Goal: Information Seeking & Learning: Learn about a topic

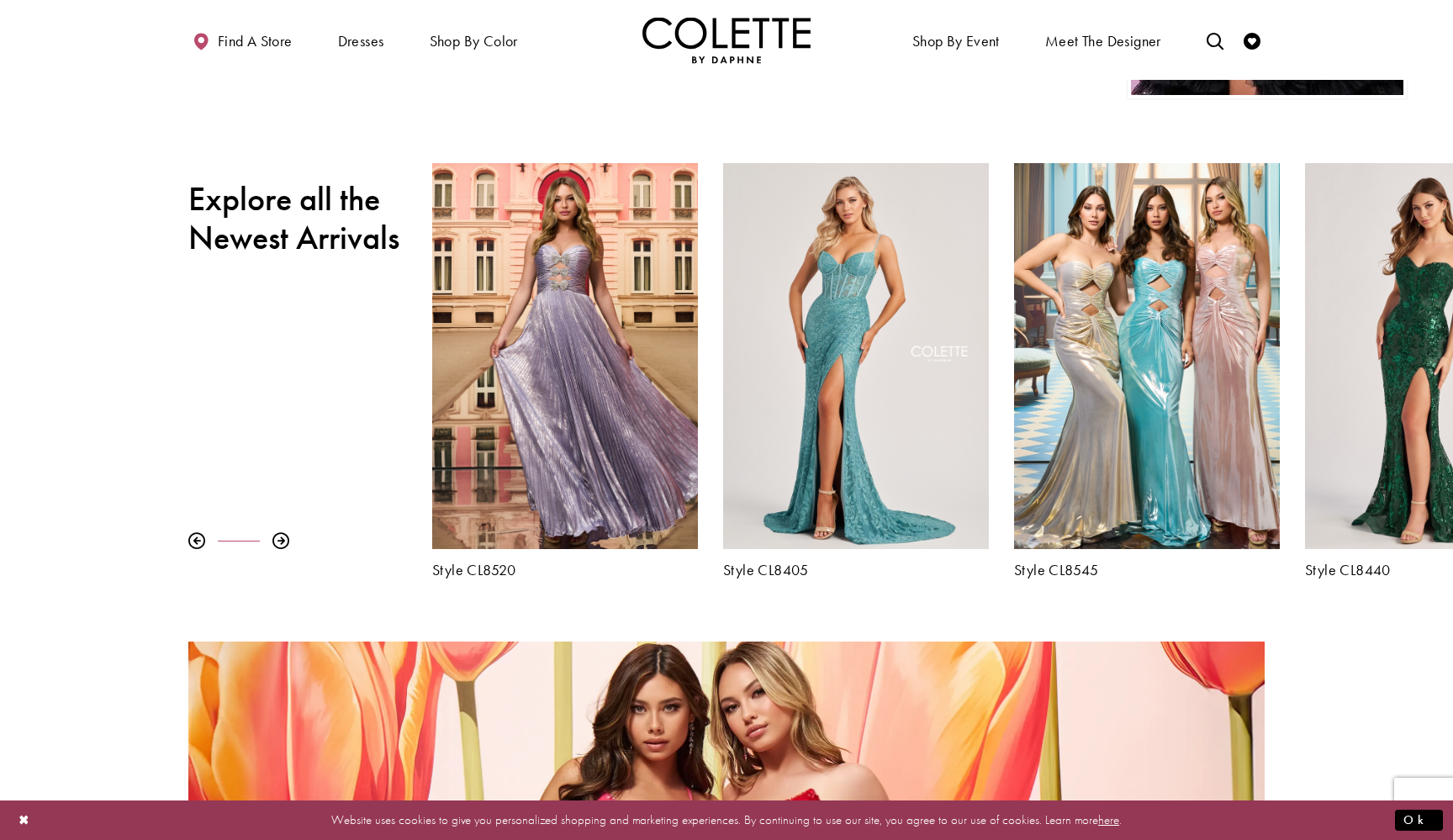
scroll to position [623, 0]
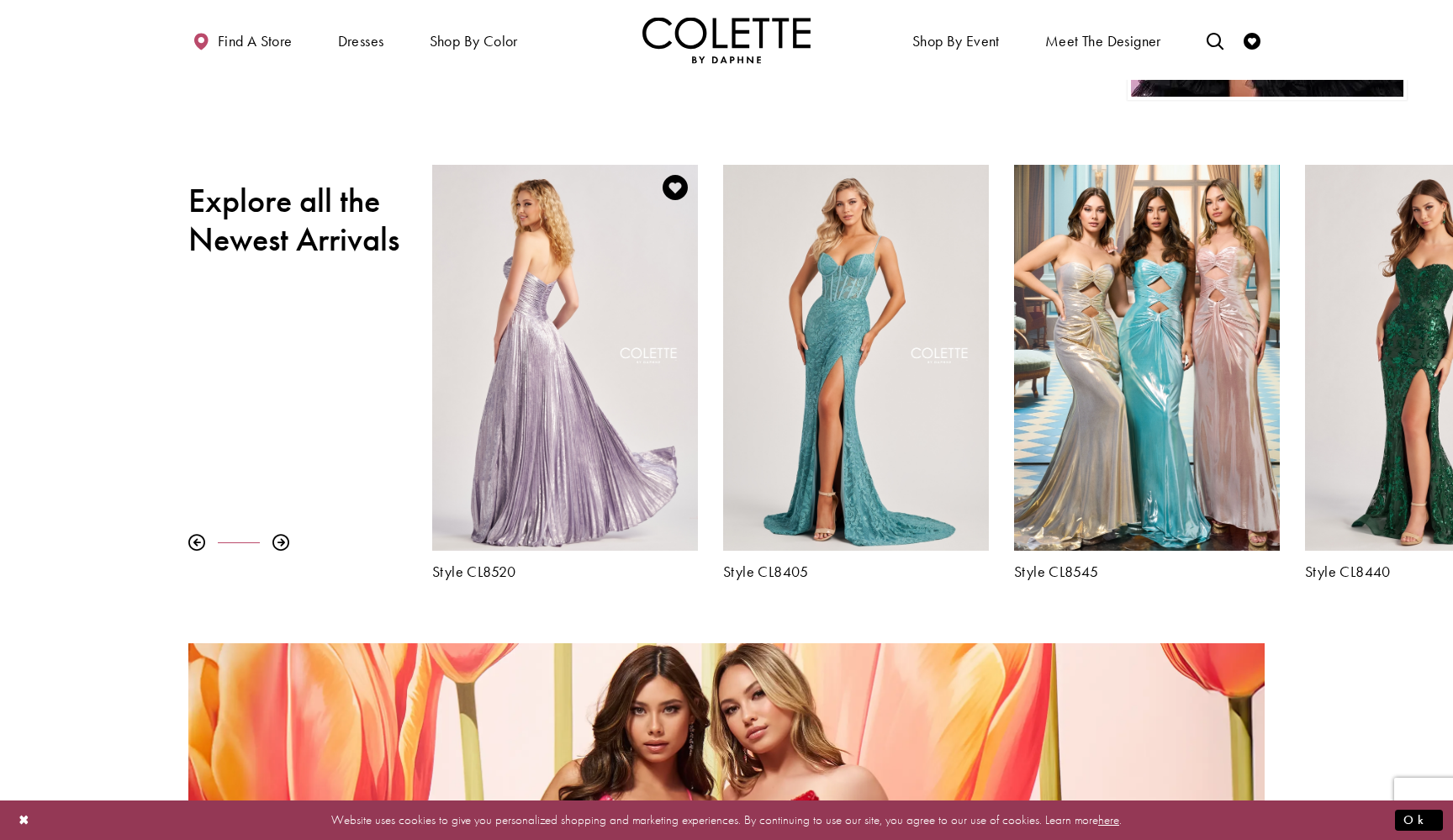
click at [622, 380] on div "Visit Colette by Daphne Style No. CL8520 Page" at bounding box center [565, 358] width 265 height 387
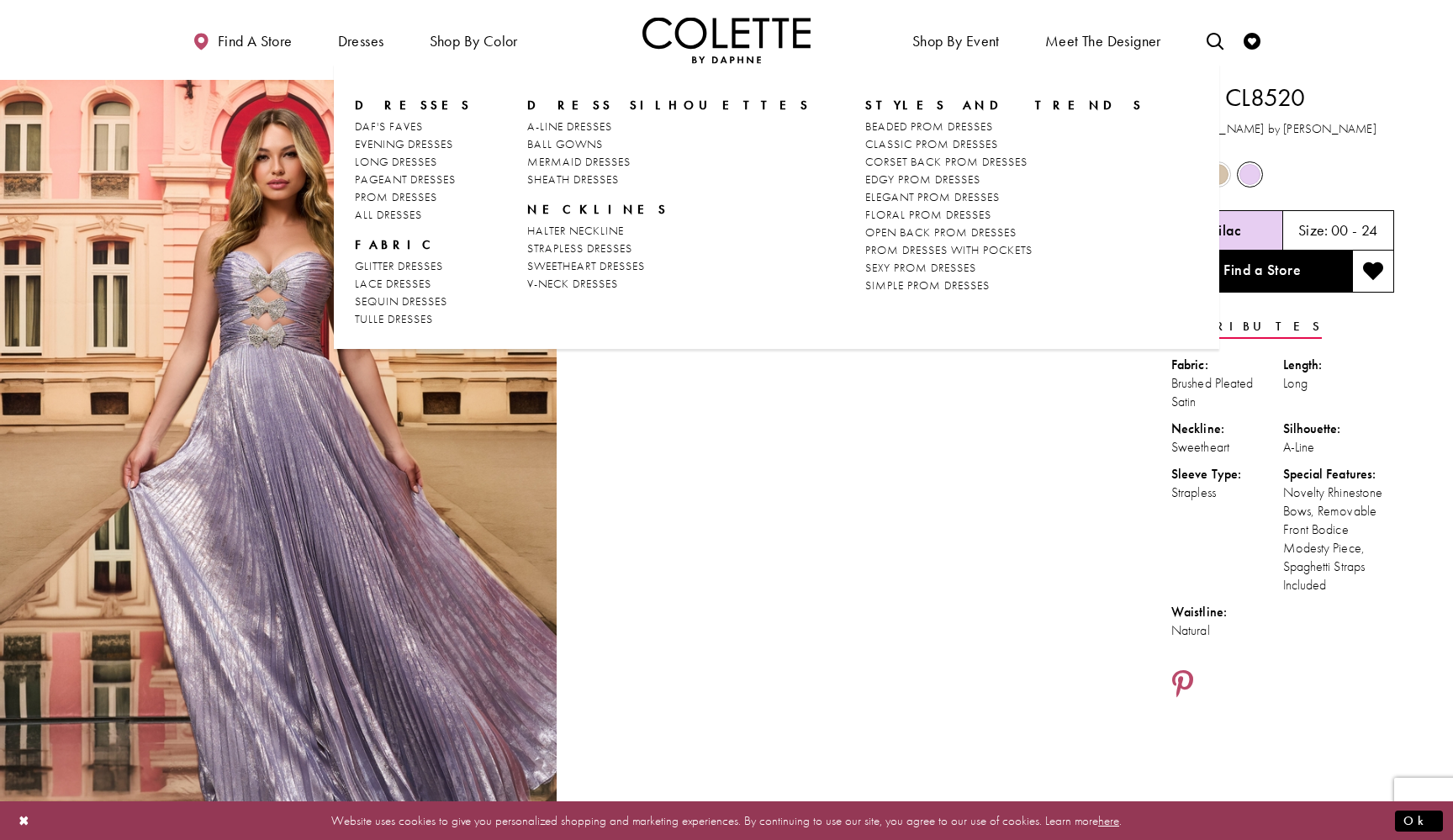
click at [391, 105] on span "Dresses" at bounding box center [414, 105] width 118 height 17
click at [397, 192] on span "PROM DRESSES" at bounding box center [396, 196] width 83 height 15
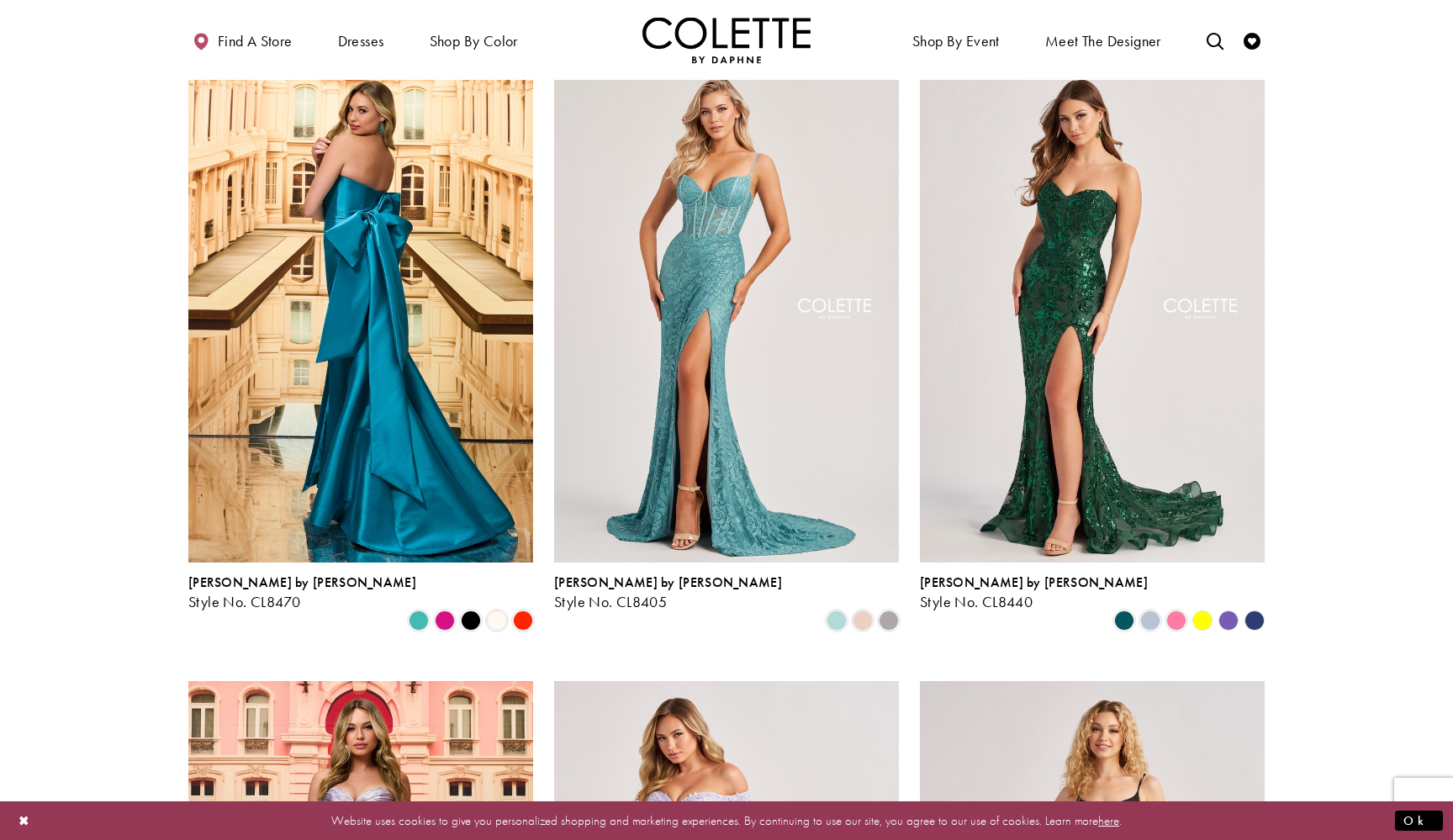
scroll to position [452, 0]
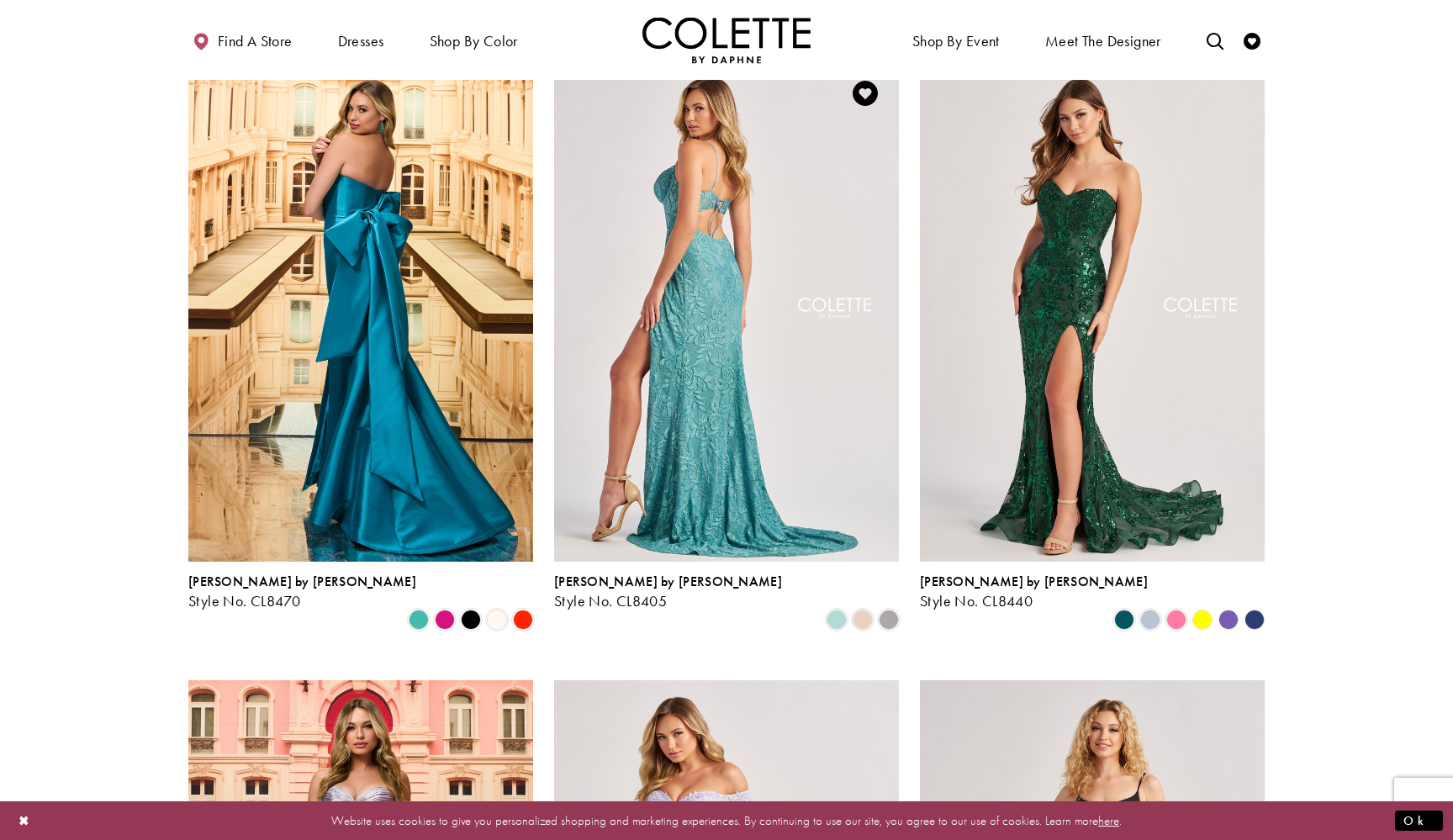
click at [744, 408] on img "Visit Colette by Daphne Style No. CL8405 Page" at bounding box center [726, 310] width 345 height 501
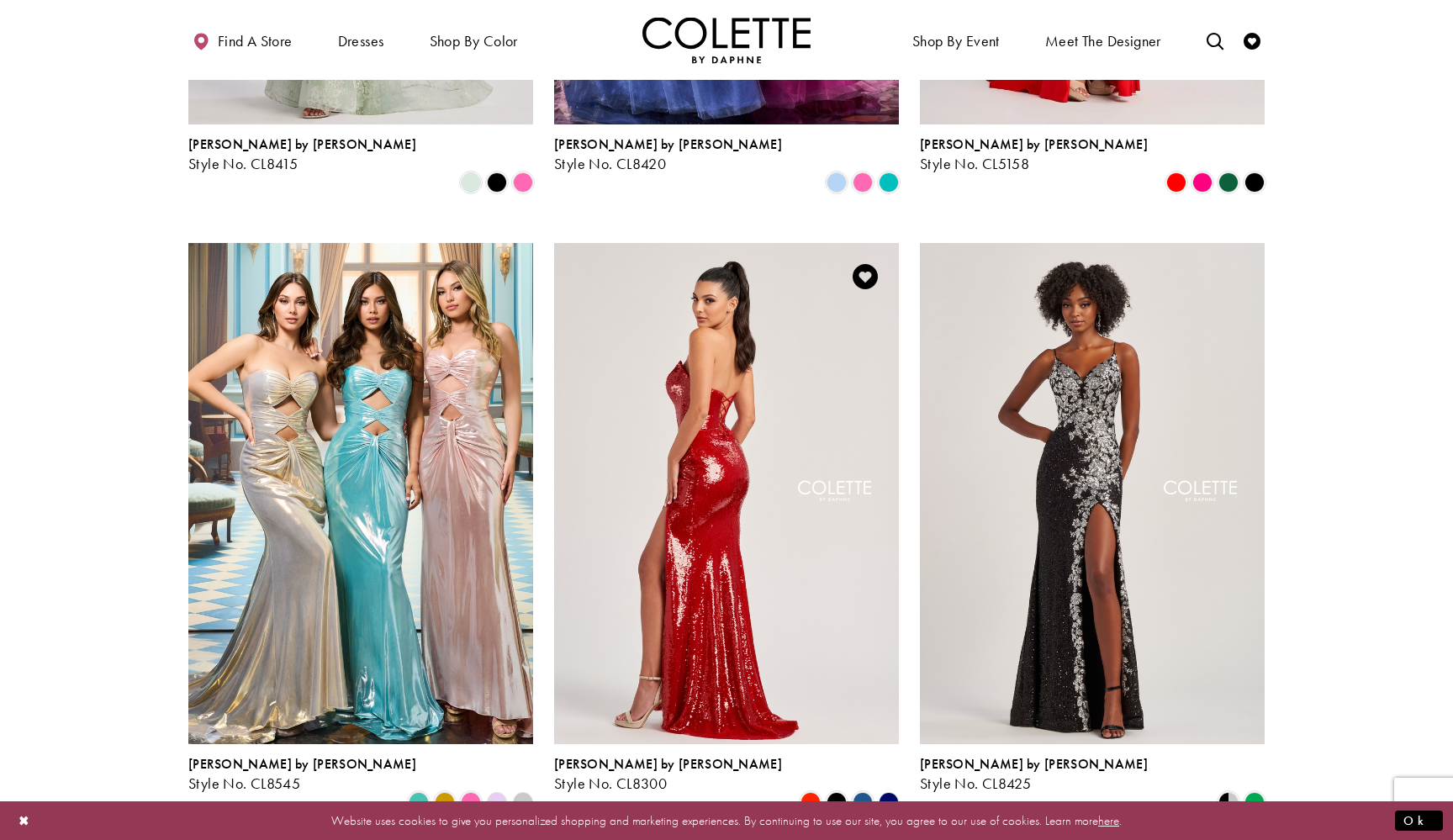
scroll to position [2748, 0]
click at [723, 447] on img "Visit Colette by Daphne Style No. CL8300 Page" at bounding box center [726, 492] width 345 height 501
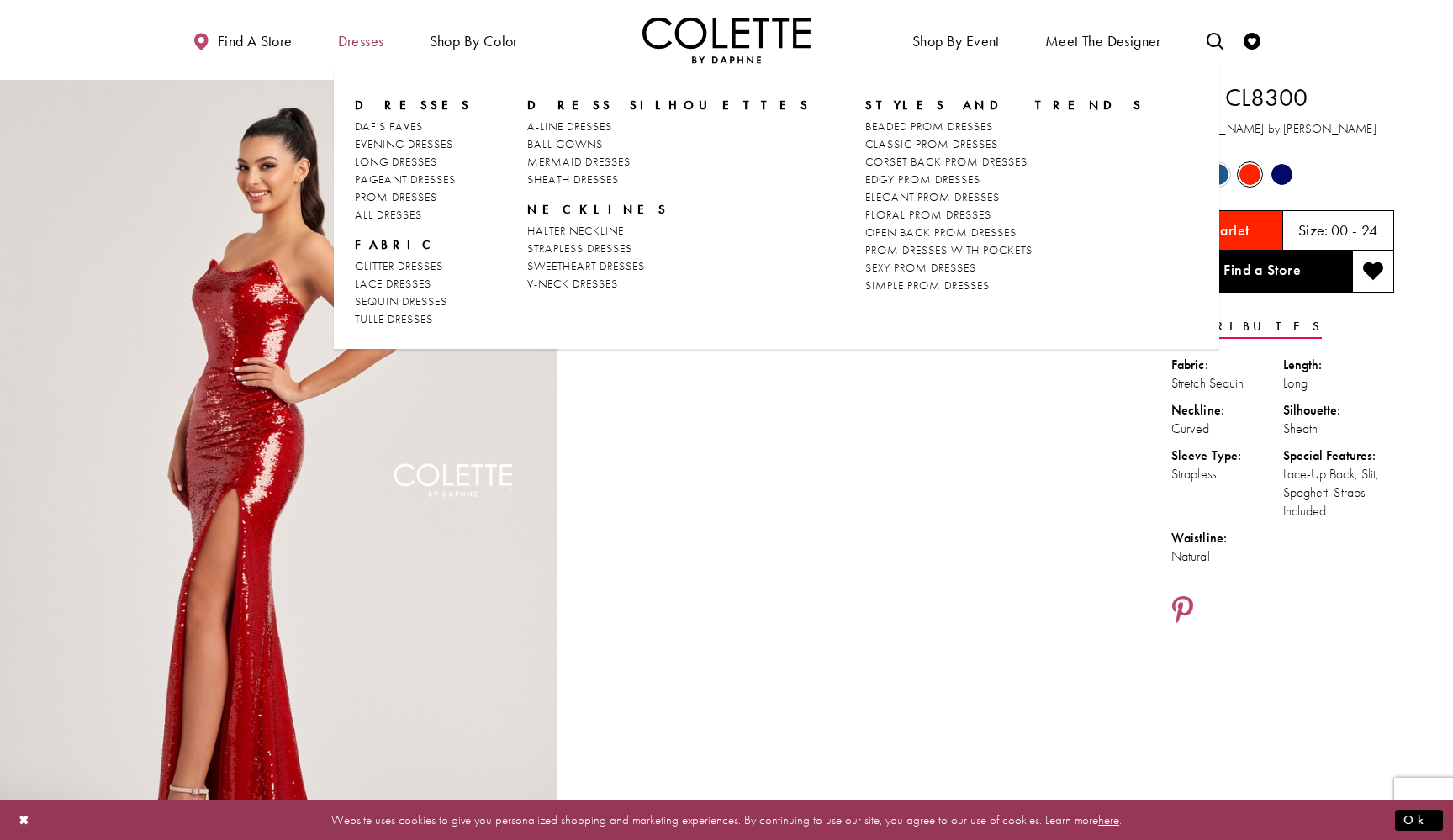
click at [376, 49] on span "Dresses" at bounding box center [361, 40] width 47 height 17
click at [404, 162] on span "LONG DRESSES" at bounding box center [396, 161] width 83 height 15
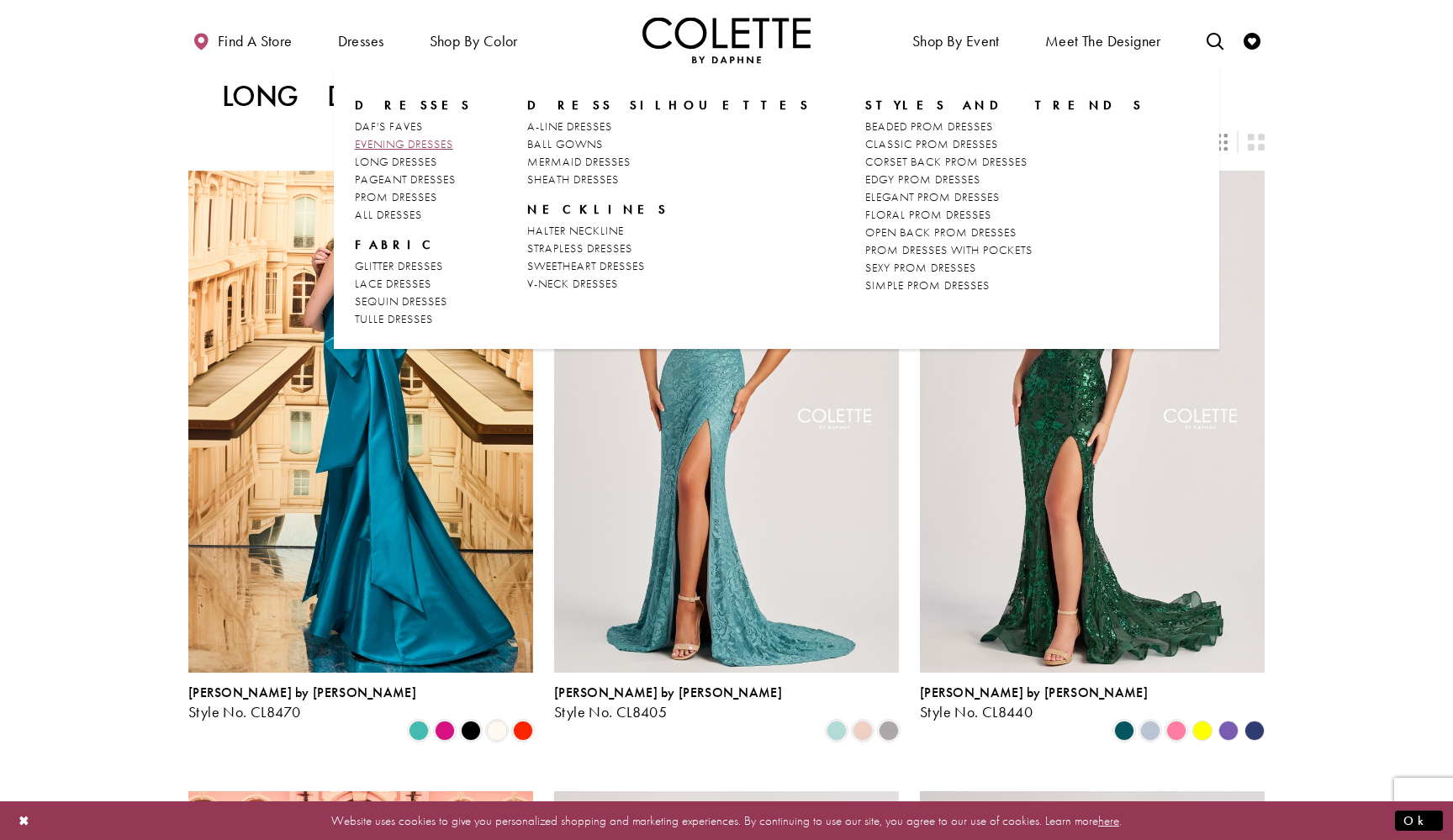
click at [398, 140] on span "EVENING DRESSES" at bounding box center [404, 143] width 98 height 15
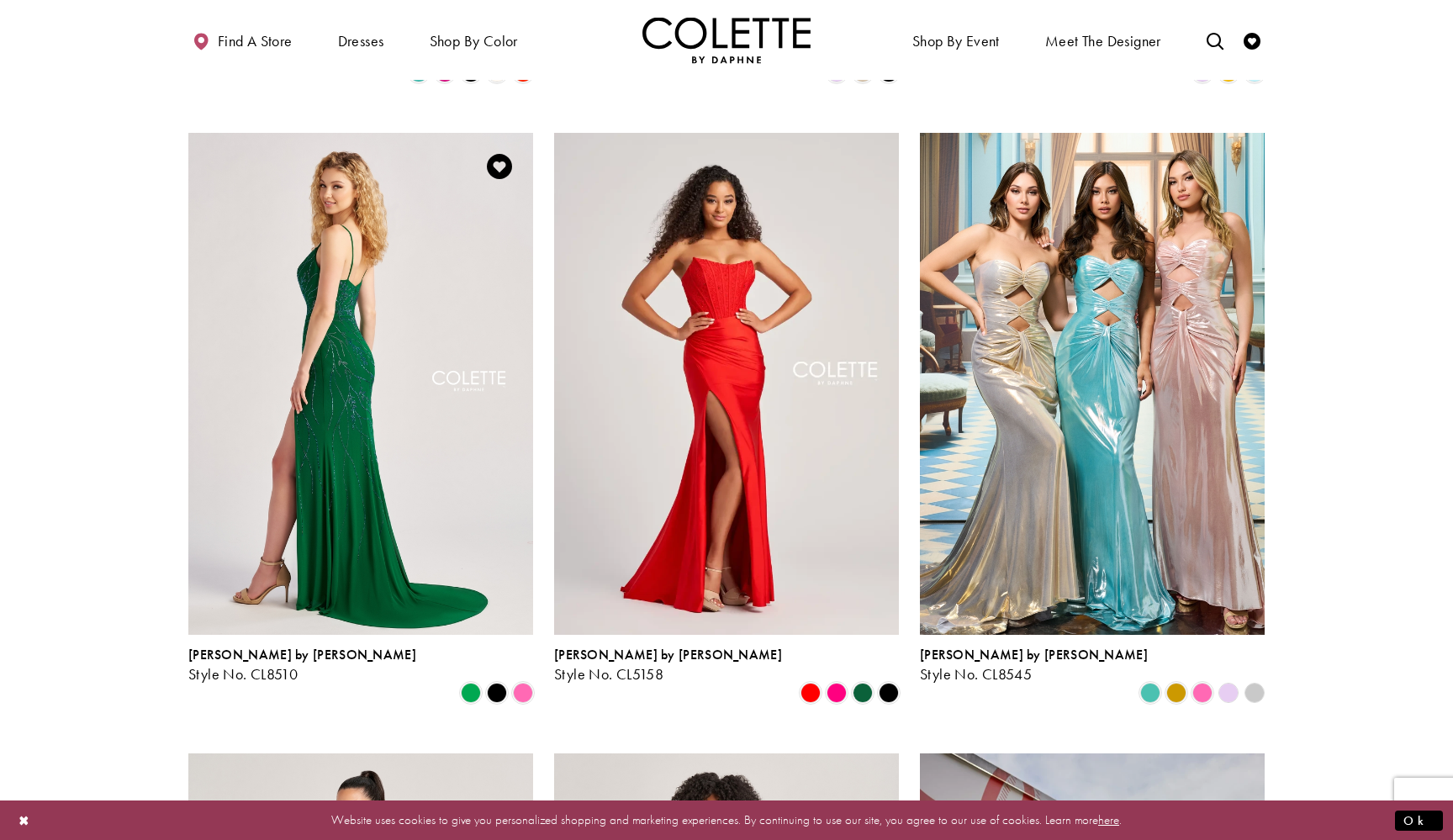
scroll to position [653, 0]
